Goal: Information Seeking & Learning: Learn about a topic

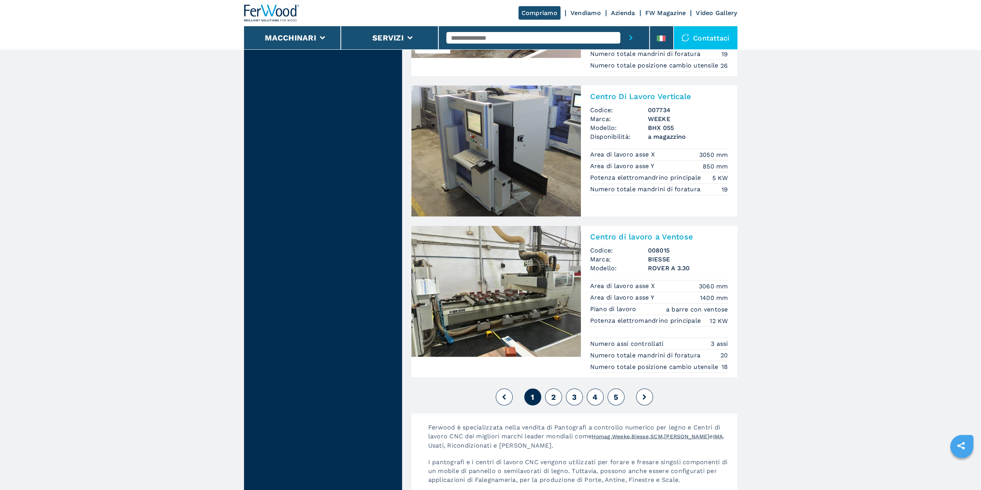
scroll to position [1735, 0]
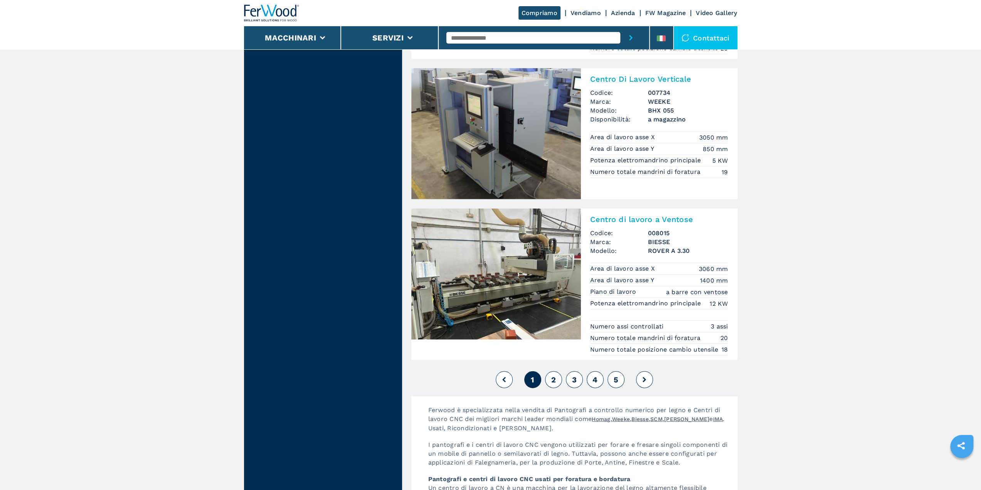
click at [556, 386] on button "2" at bounding box center [553, 379] width 17 height 17
click at [548, 382] on button "2" at bounding box center [553, 379] width 17 height 17
click at [558, 380] on button "2" at bounding box center [553, 379] width 17 height 17
click at [559, 378] on button "2" at bounding box center [553, 379] width 17 height 17
click at [560, 378] on button "2" at bounding box center [553, 379] width 17 height 17
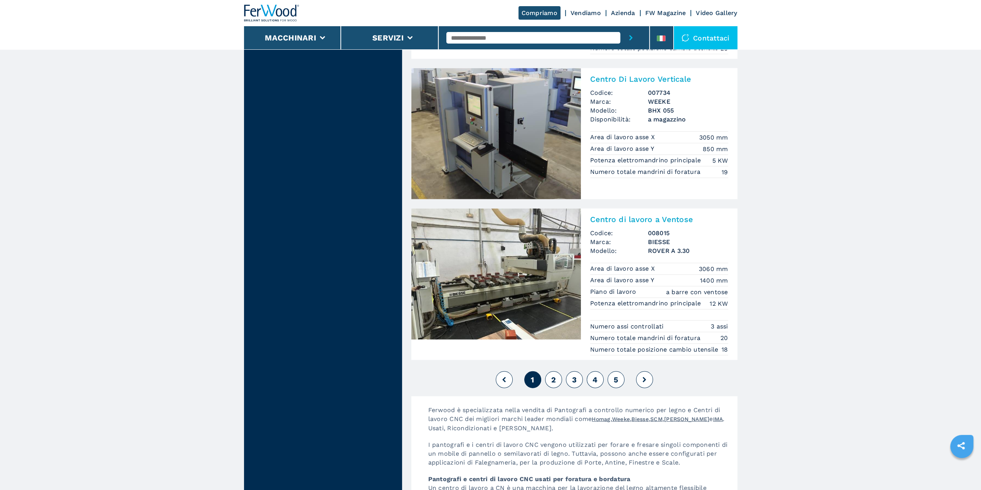
click at [571, 379] on button "3" at bounding box center [574, 379] width 17 height 17
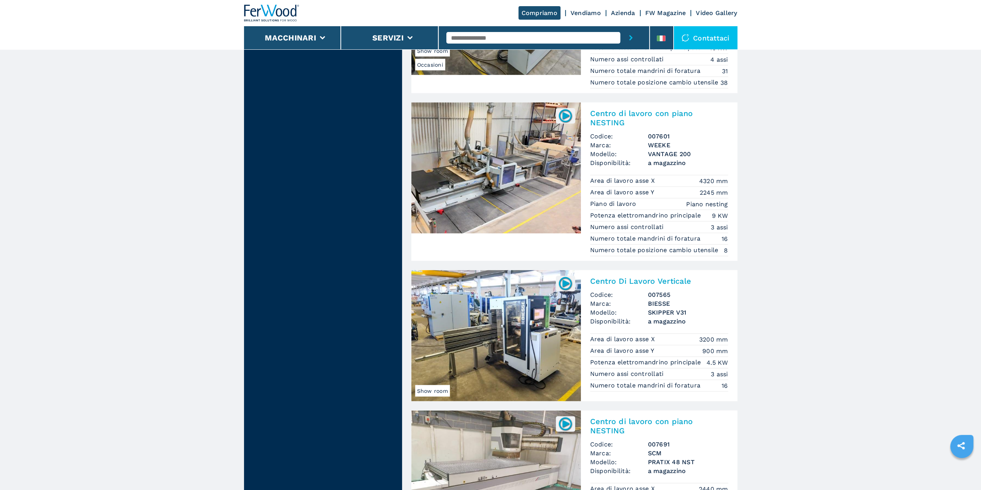
scroll to position [1812, 0]
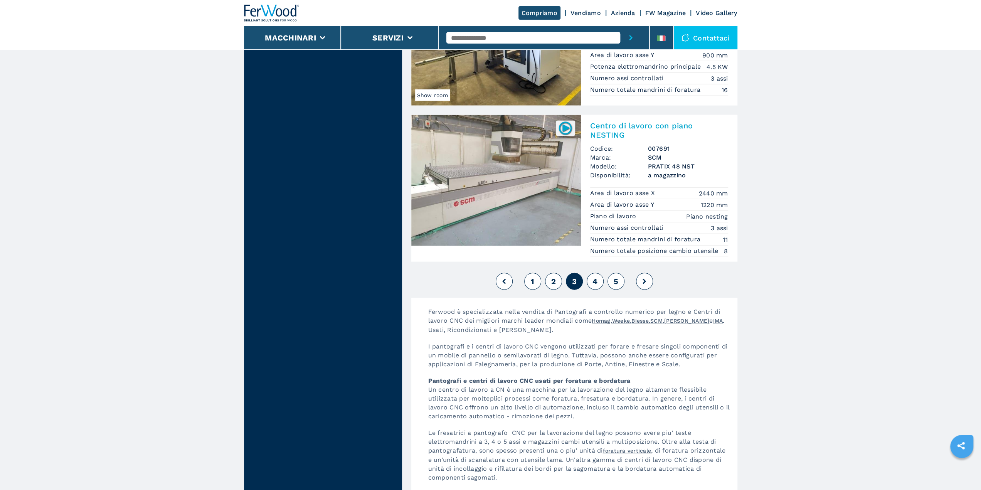
click at [596, 282] on button "4" at bounding box center [595, 281] width 17 height 17
click at [504, 188] on img at bounding box center [496, 180] width 170 height 131
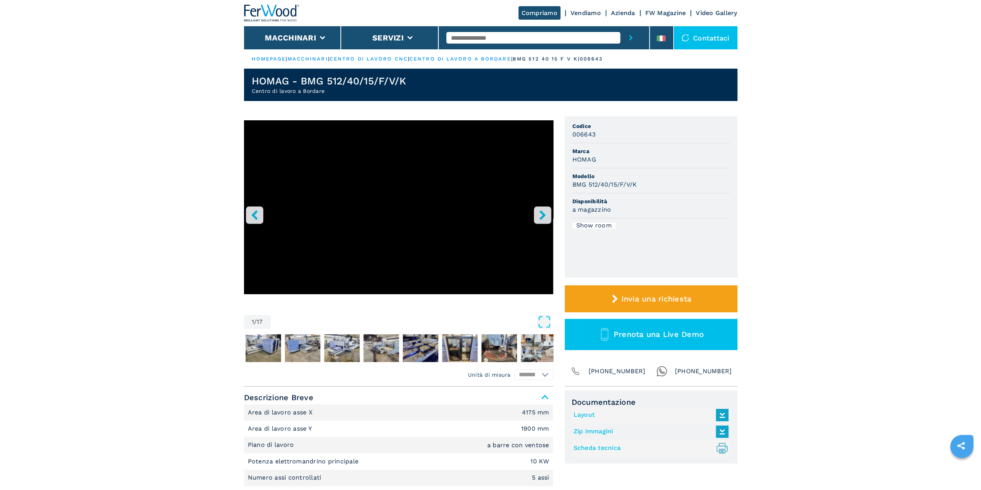
click at [543, 223] on button "right-button" at bounding box center [542, 214] width 17 height 17
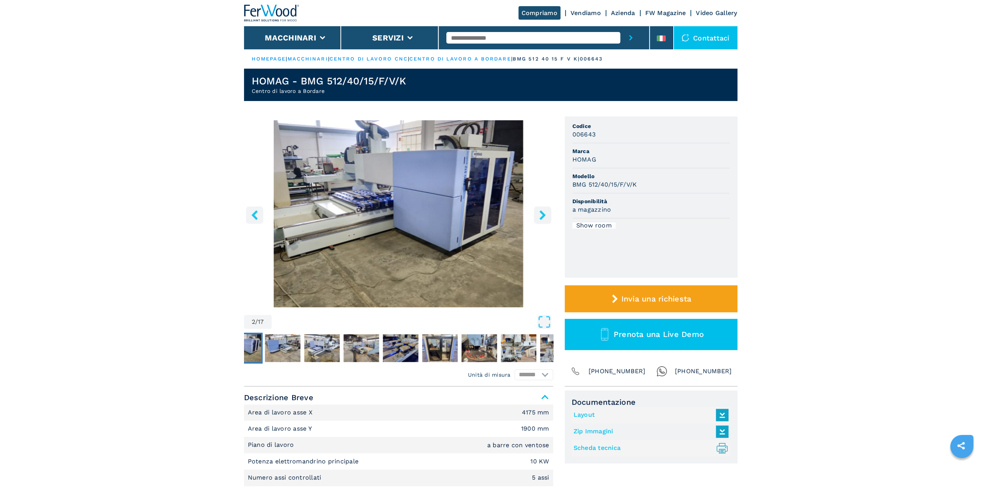
click at [543, 224] on img "Go to Slide 2" at bounding box center [398, 213] width 309 height 187
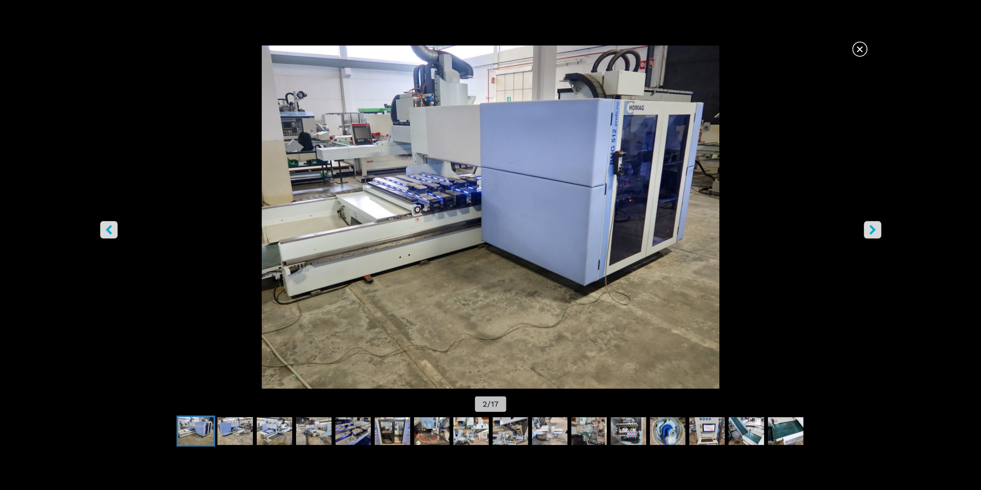
click at [878, 234] on button "right-button" at bounding box center [872, 229] width 17 height 17
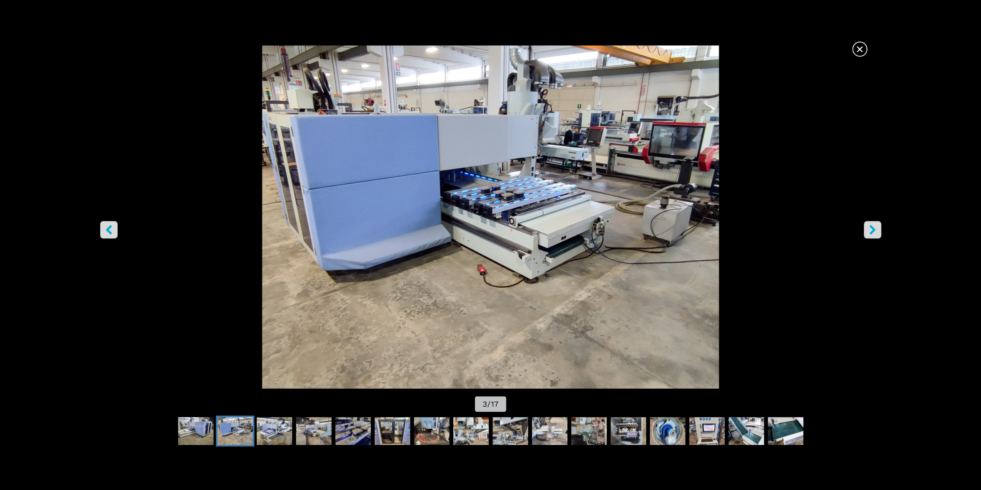
click at [878, 234] on button "right-button" at bounding box center [872, 229] width 17 height 17
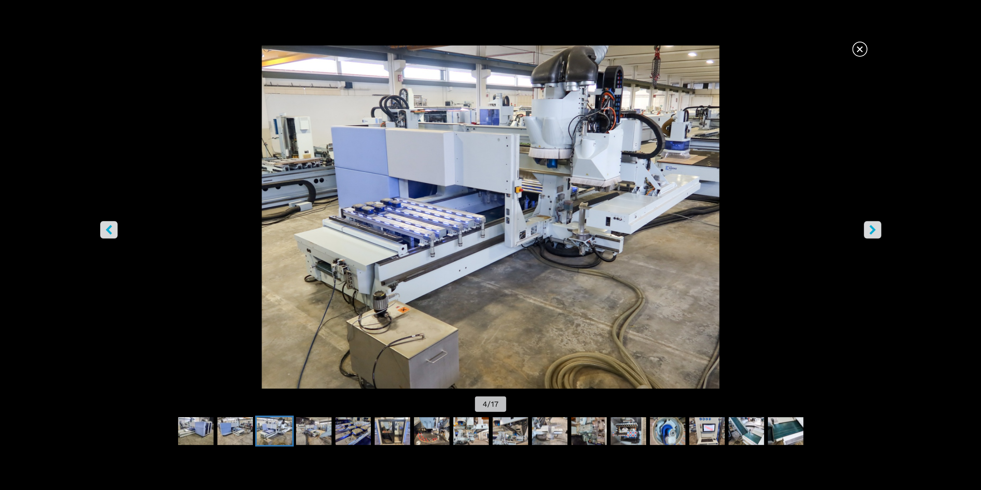
click at [878, 234] on button "right-button" at bounding box center [872, 229] width 17 height 17
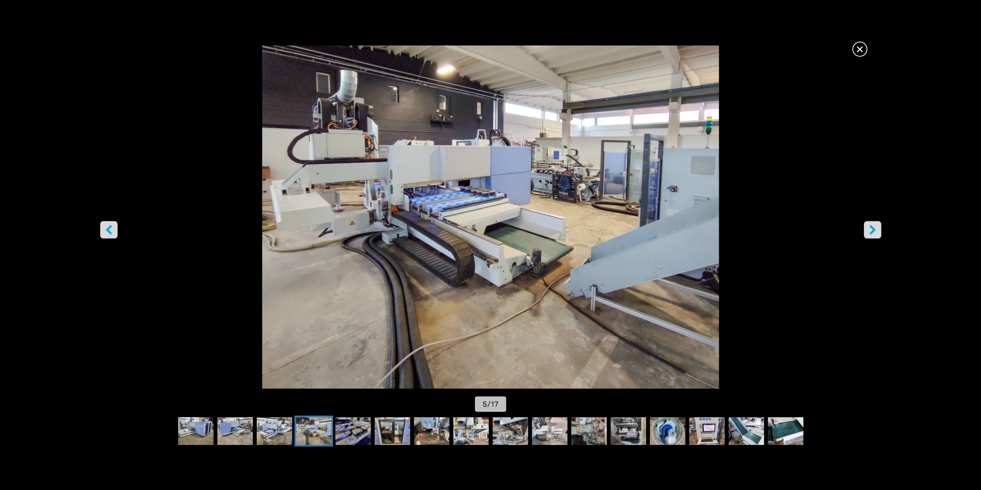
click at [876, 236] on button "right-button" at bounding box center [872, 229] width 17 height 17
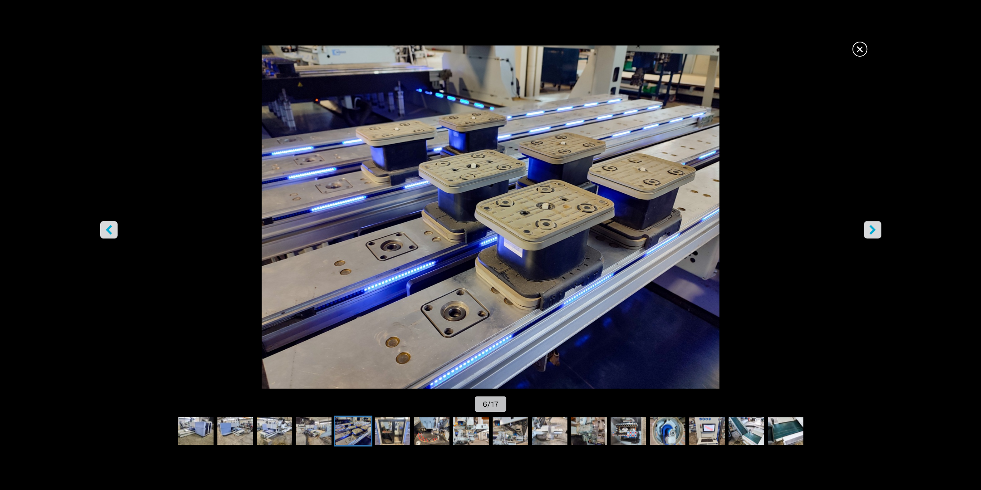
click at [876, 236] on button "right-button" at bounding box center [872, 229] width 17 height 17
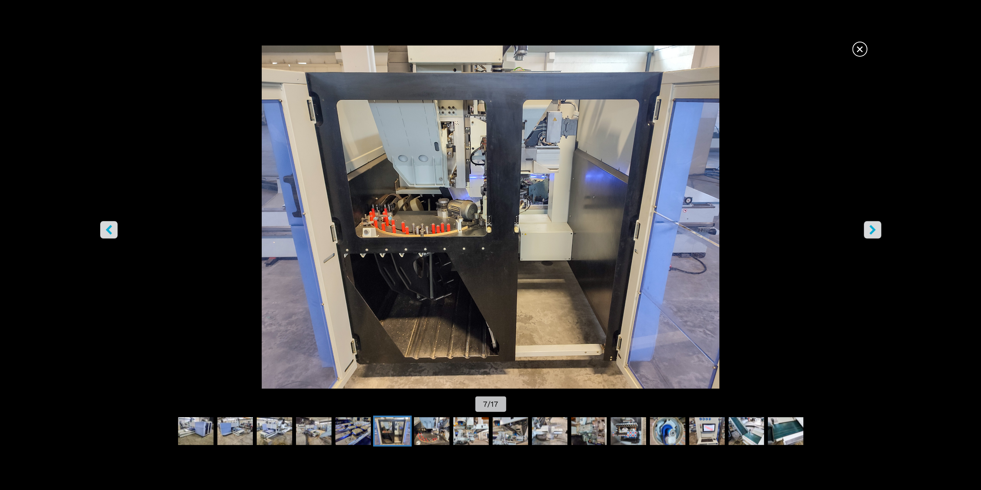
click at [876, 236] on button "right-button" at bounding box center [872, 229] width 17 height 17
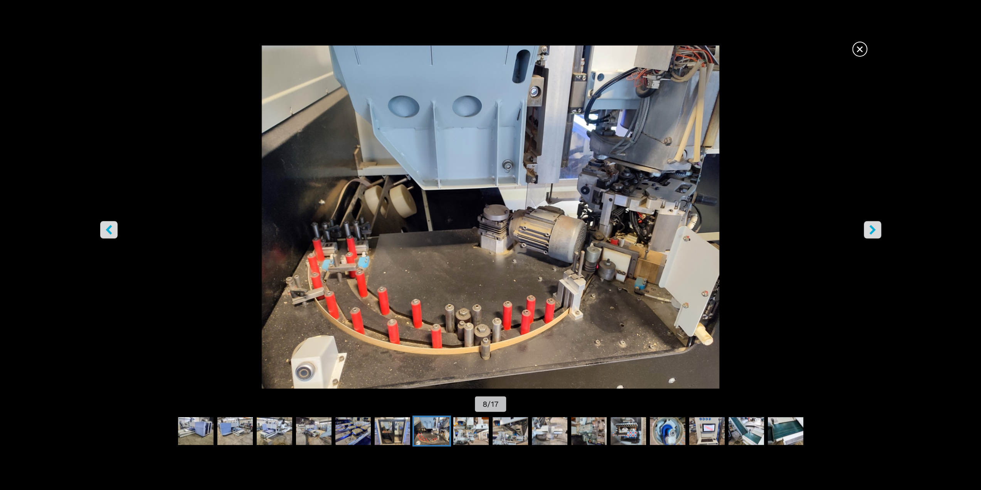
click at [774, 260] on img "Go to Slide 8" at bounding box center [490, 217] width 883 height 343
click at [861, 48] on span "×" at bounding box center [859, 47] width 13 height 13
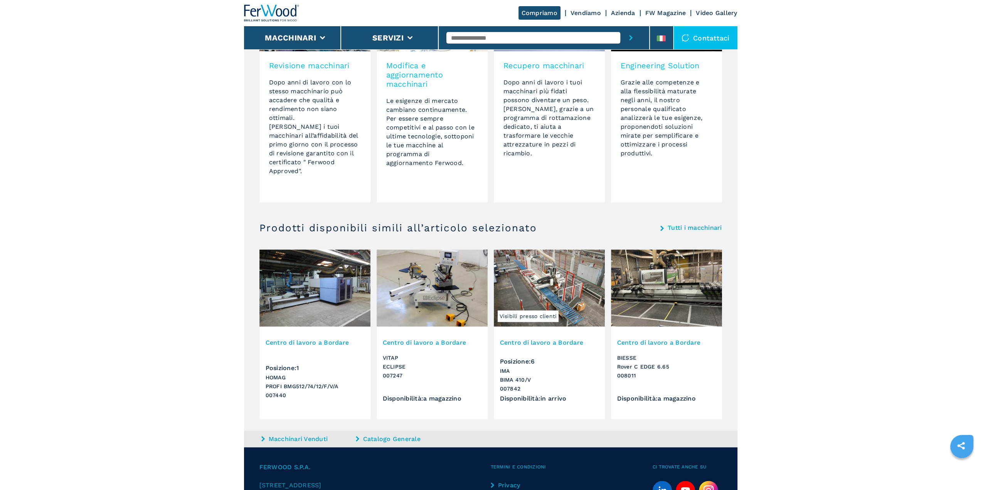
scroll to position [656, 0]
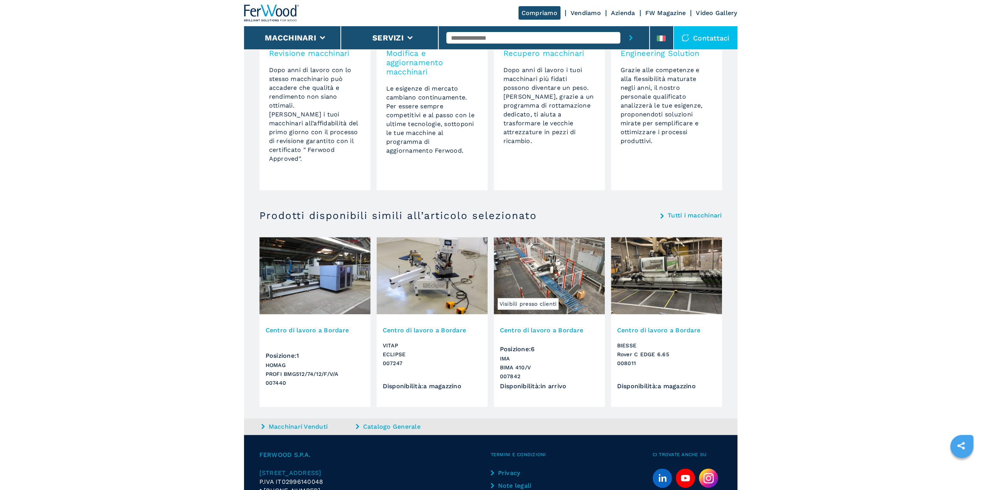
click at [679, 271] on img at bounding box center [666, 275] width 111 height 77
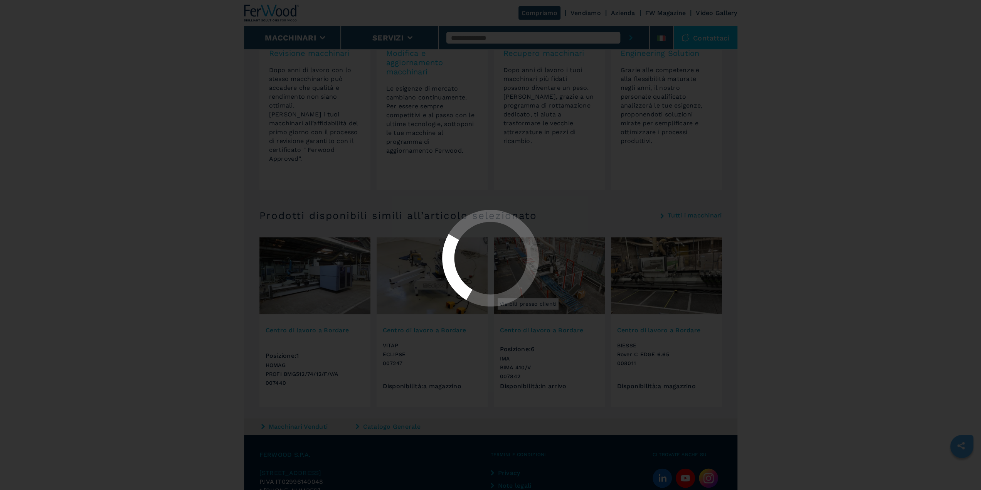
scroll to position [0, 0]
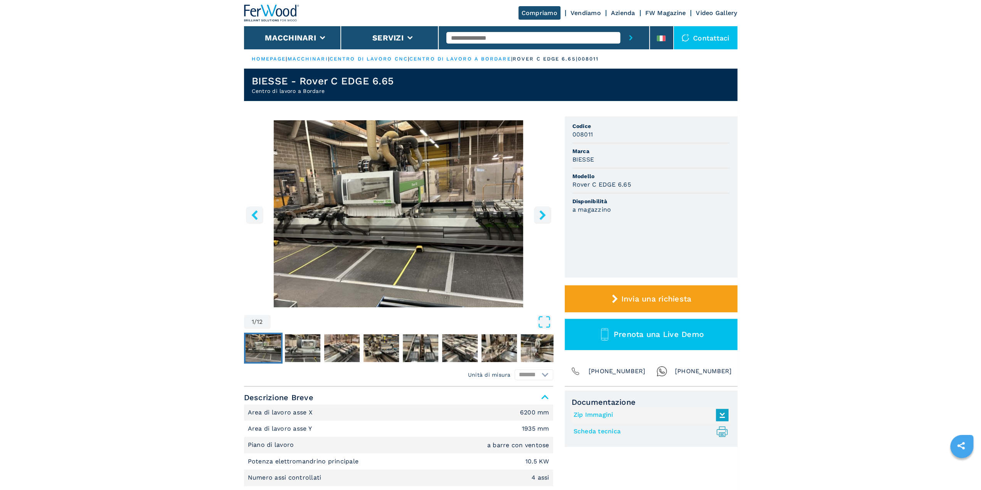
click at [412, 196] on img "Go to Slide 1" at bounding box center [398, 213] width 309 height 187
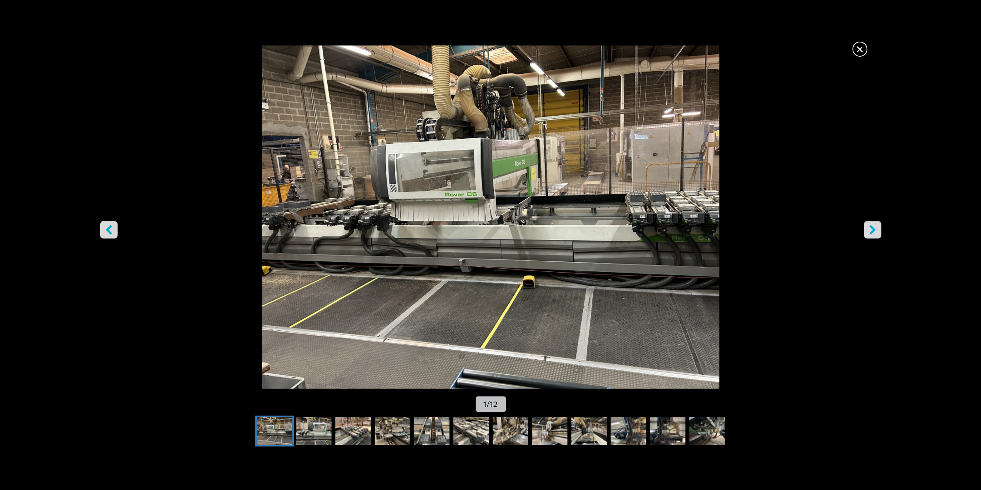
click at [874, 229] on icon "right-button" at bounding box center [873, 230] width 6 height 10
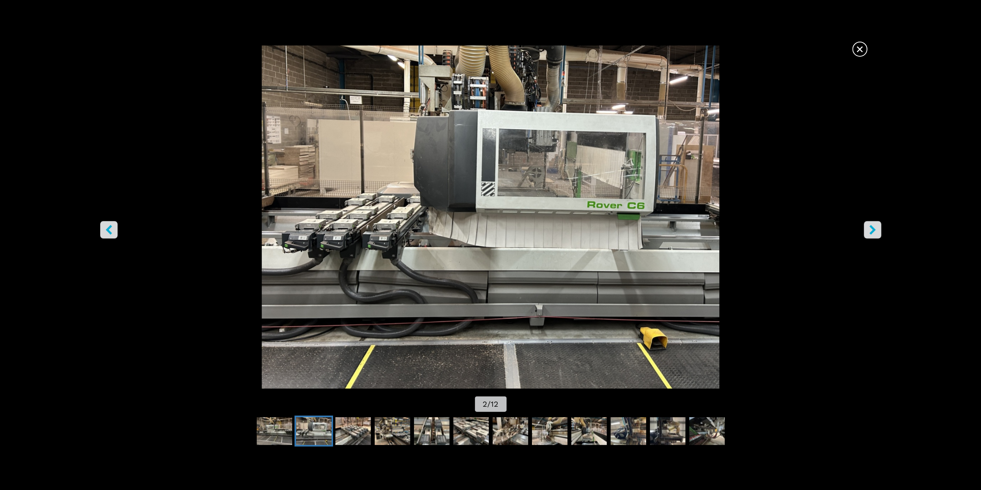
click at [874, 229] on icon "right-button" at bounding box center [873, 230] width 6 height 10
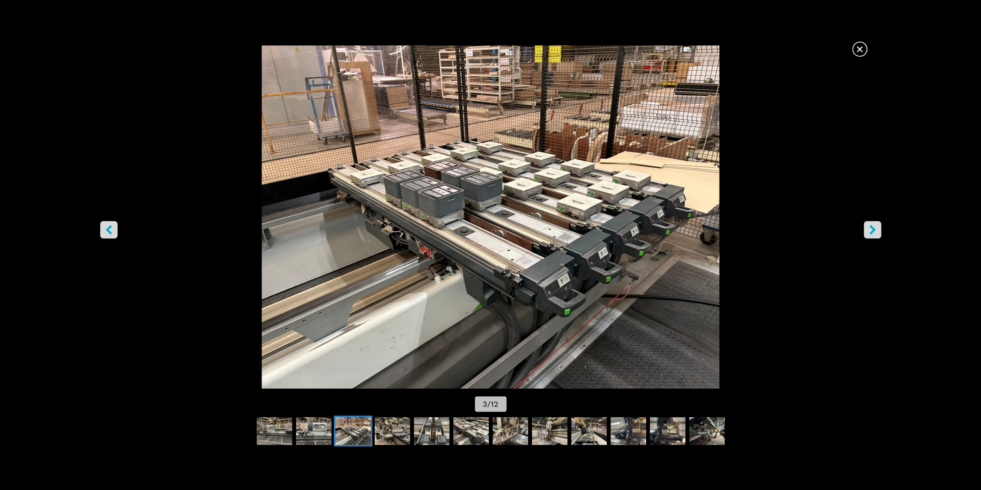
click at [874, 229] on icon "right-button" at bounding box center [873, 230] width 6 height 10
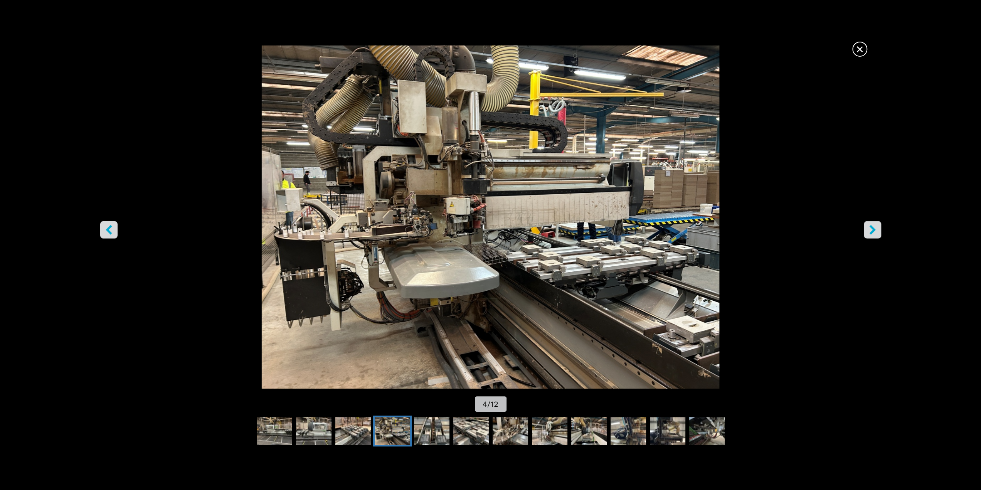
click at [873, 228] on icon "right-button" at bounding box center [873, 230] width 6 height 10
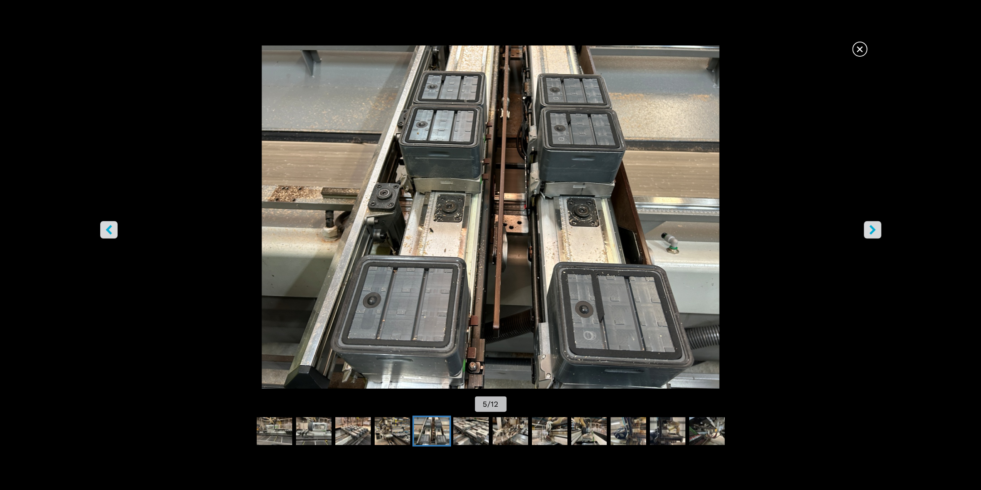
click at [873, 228] on icon "right-button" at bounding box center [873, 230] width 6 height 10
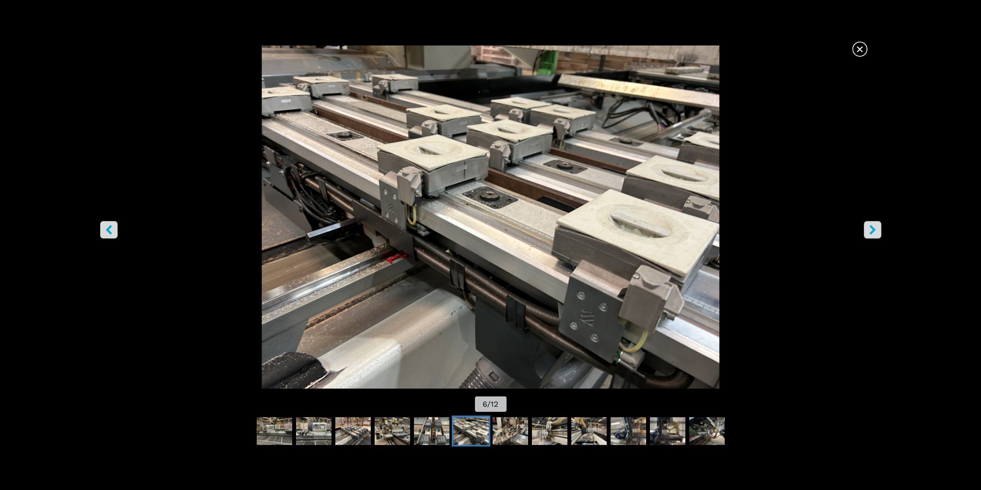
click at [860, 44] on span "×" at bounding box center [859, 47] width 13 height 13
